Goal: Transaction & Acquisition: Purchase product/service

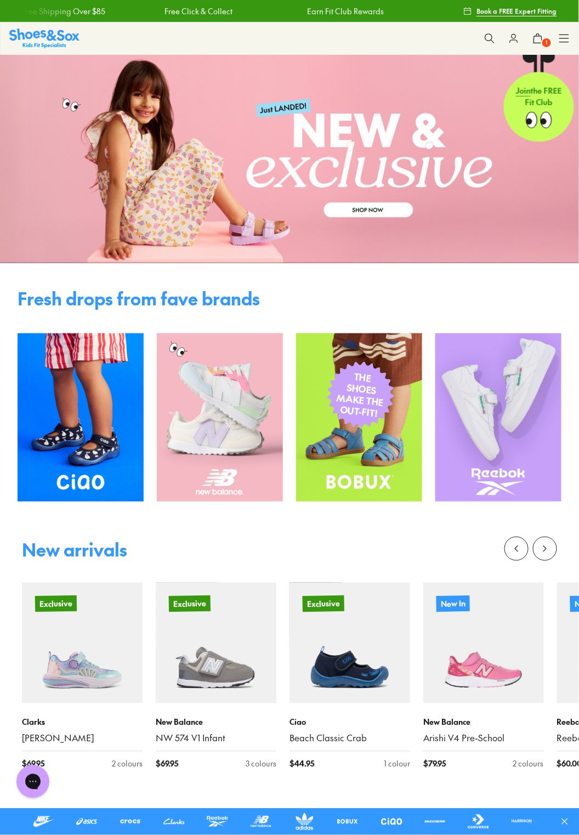
click at [62, 30] on img at bounding box center [44, 38] width 70 height 19
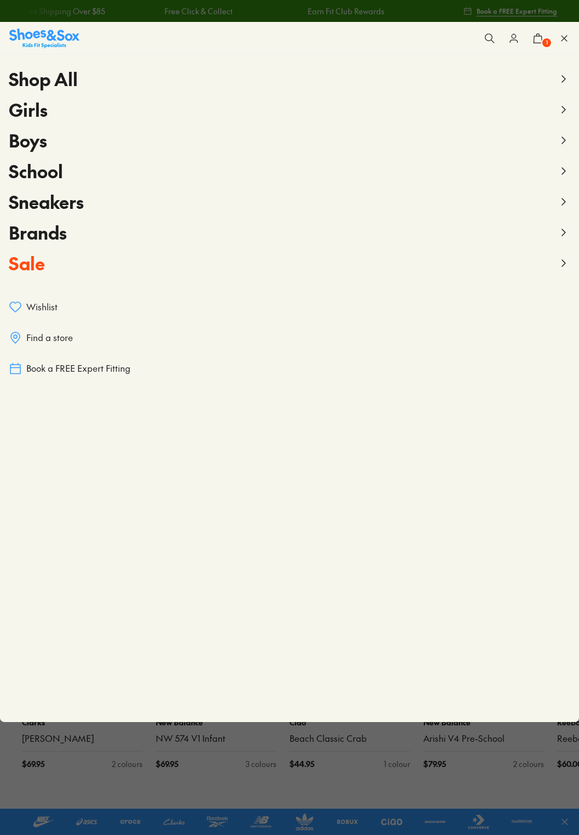
click at [538, 34] on use at bounding box center [538, 38] width 8 height 9
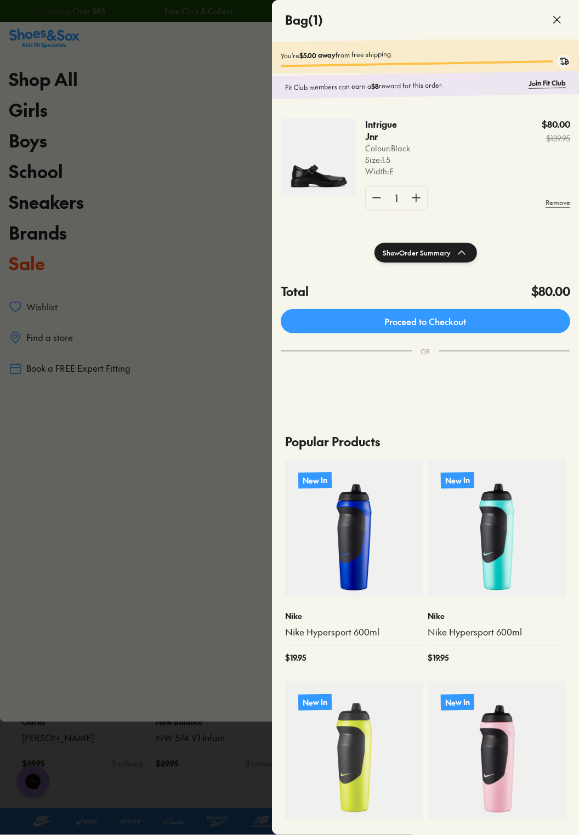
click at [486, 155] on div "Intrigue Jnr Colour: Black Size : 1.5 Width : E $80.00 $139.95" at bounding box center [467, 147] width 205 height 59
click at [339, 148] on img at bounding box center [319, 157] width 76 height 79
click at [392, 108] on div "Intrigue Jnr Colour: Black Size : 1.5 Width : E $80.00 $139.95 1 Remove" at bounding box center [425, 168] width 307 height 127
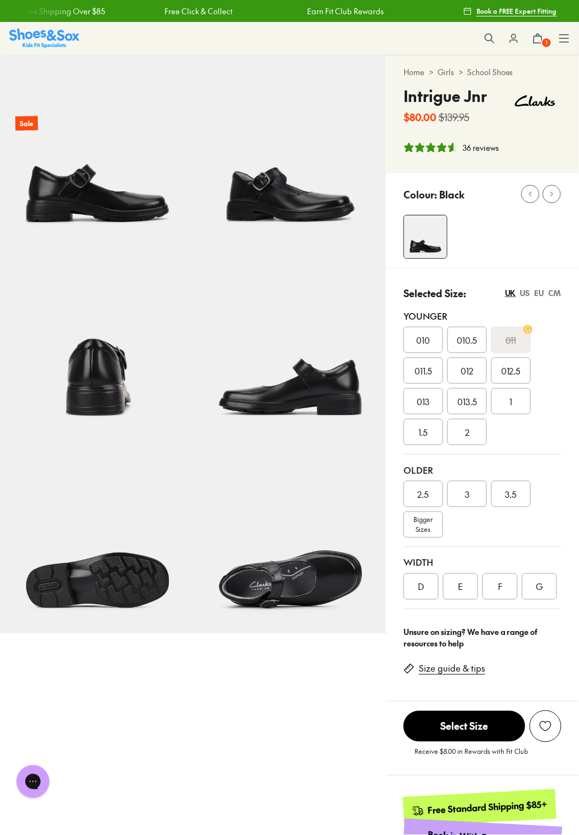
select select "*"
click at [535, 42] on icon at bounding box center [538, 38] width 11 height 11
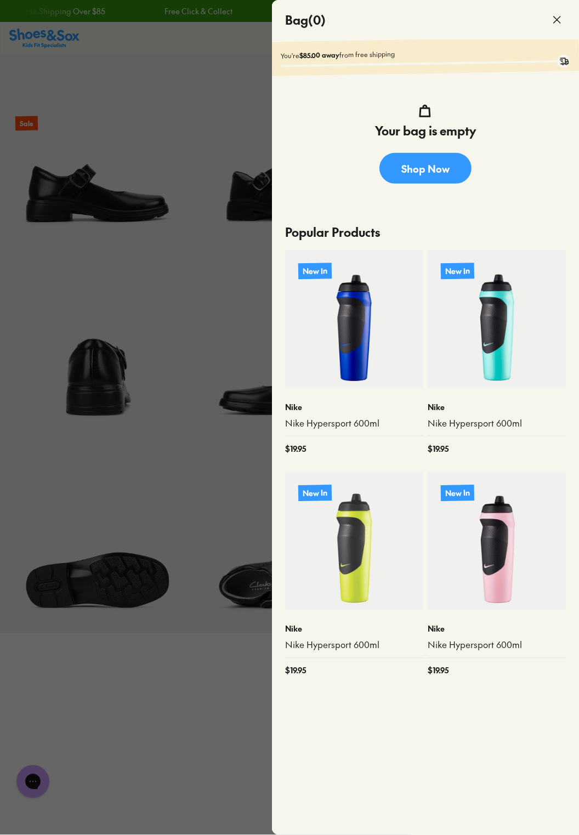
click at [558, 18] on icon at bounding box center [557, 19] width 13 height 13
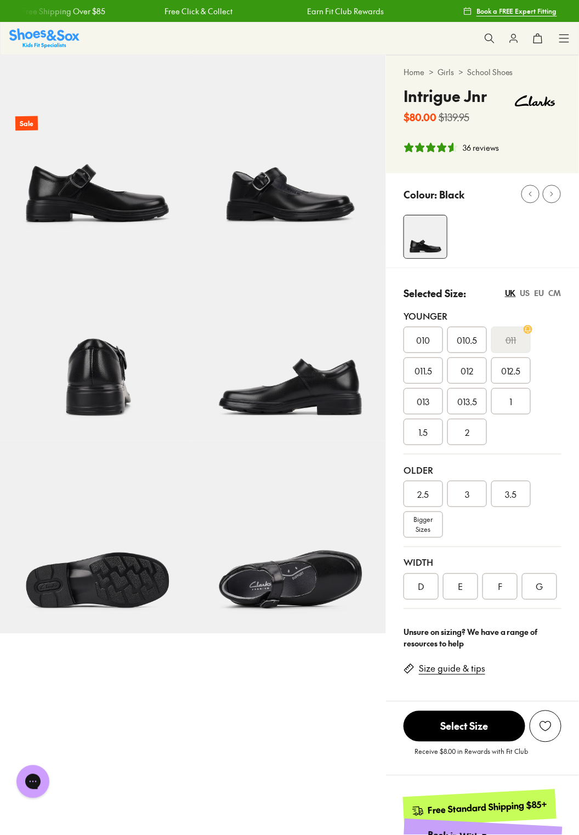
click at [563, 36] on icon at bounding box center [564, 38] width 11 height 11
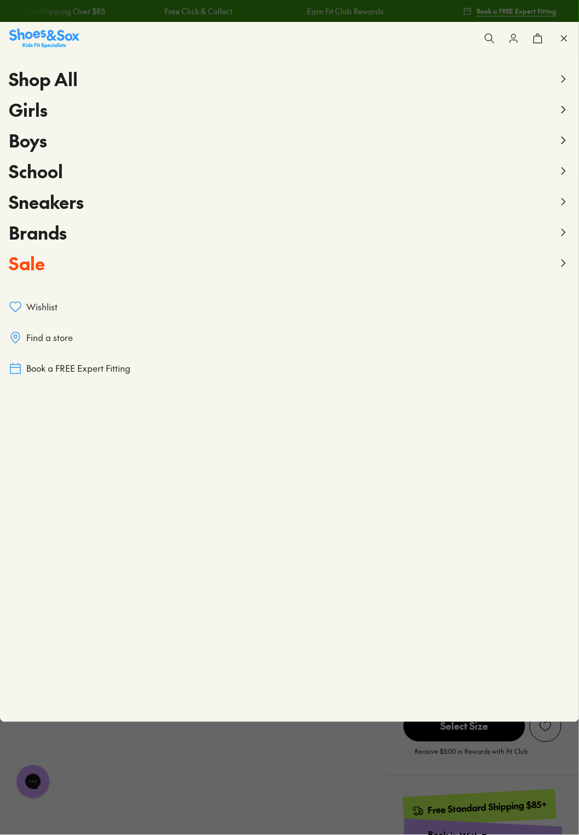
click at [116, 171] on button "School" at bounding box center [290, 171] width 562 height 31
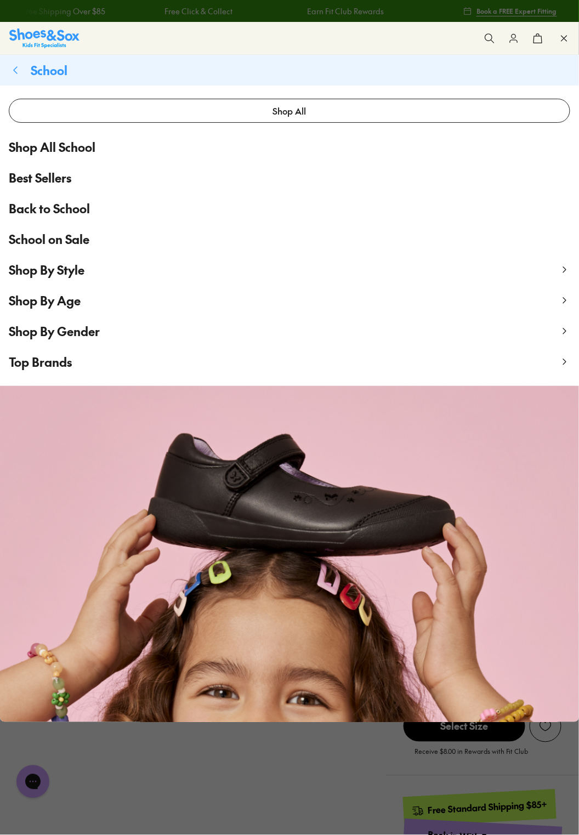
click at [93, 328] on span "Shop By Gender" at bounding box center [54, 331] width 91 height 16
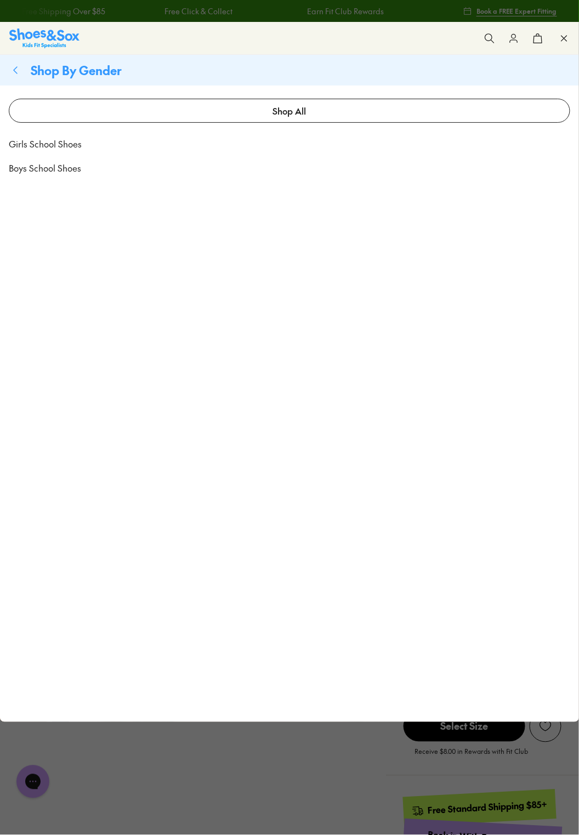
click at [220, 140] on link "Girls School Shoes" at bounding box center [289, 144] width 579 height 24
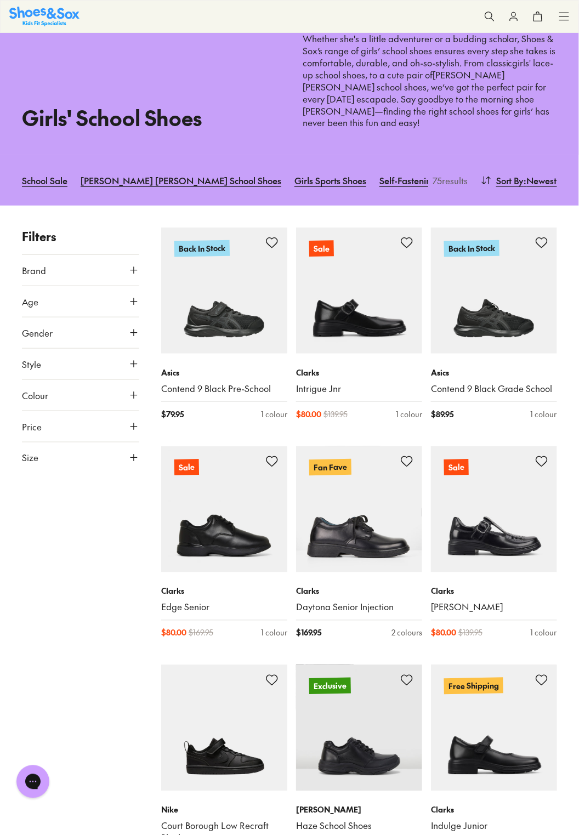
scroll to position [53, 0]
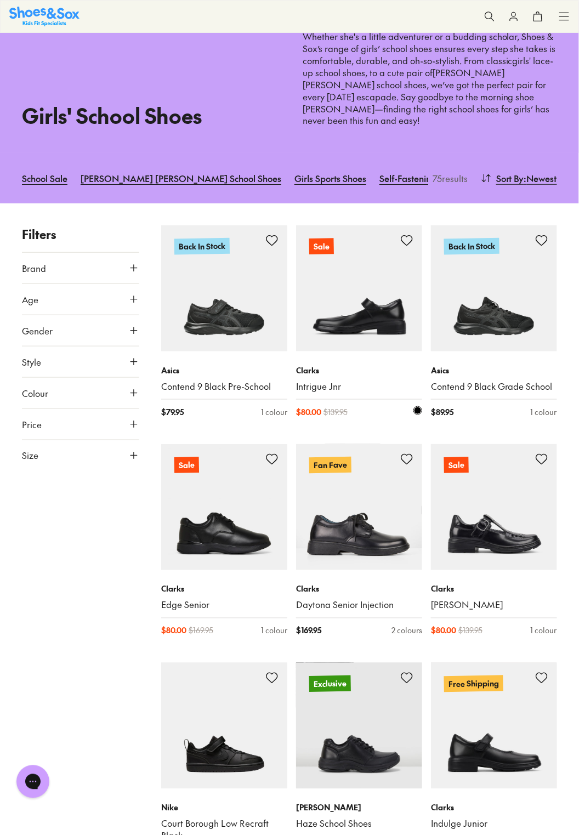
click at [373, 294] on img at bounding box center [359, 288] width 126 height 126
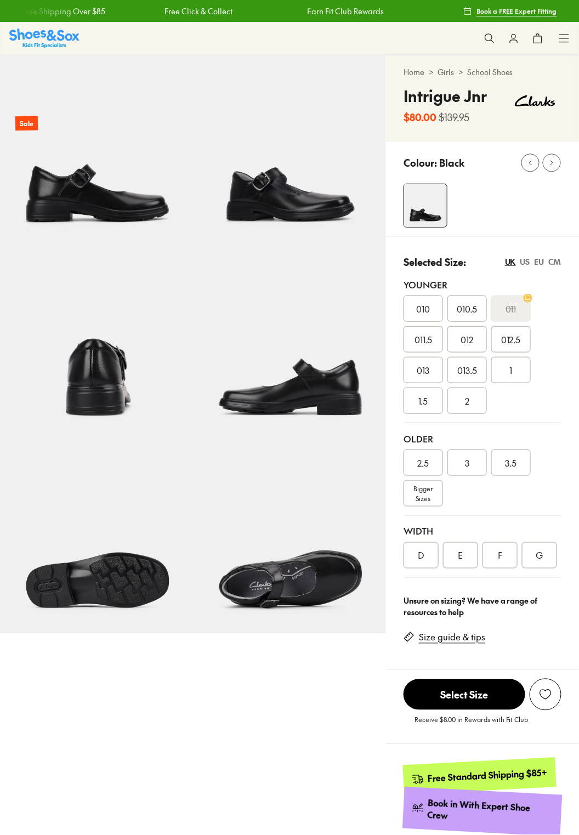
select select "*"
